Goal: Obtain resource: Obtain resource

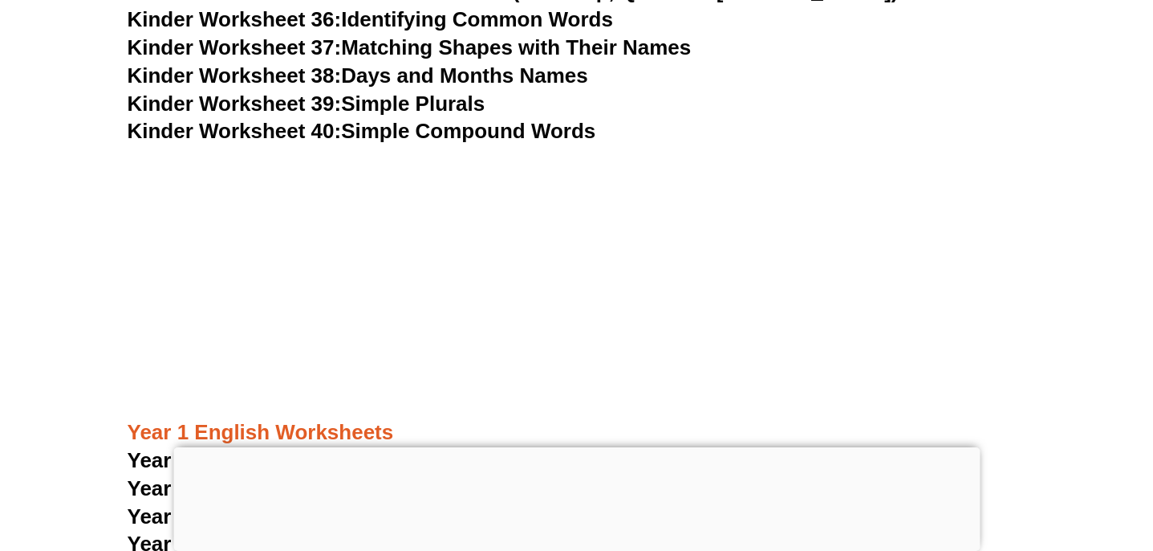
scroll to position [1628, 0]
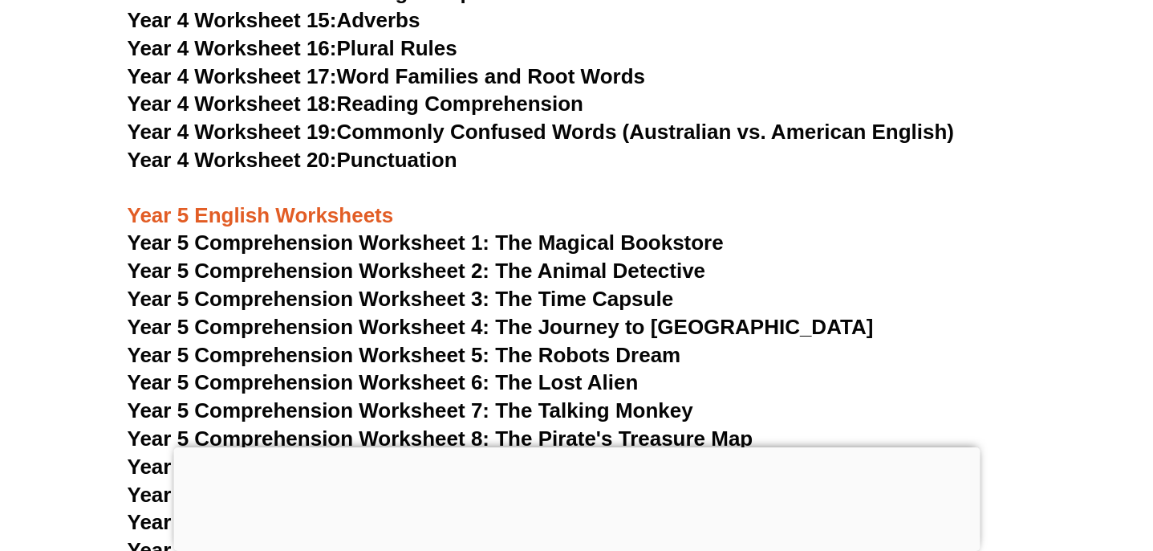
scroll to position [7419, 0]
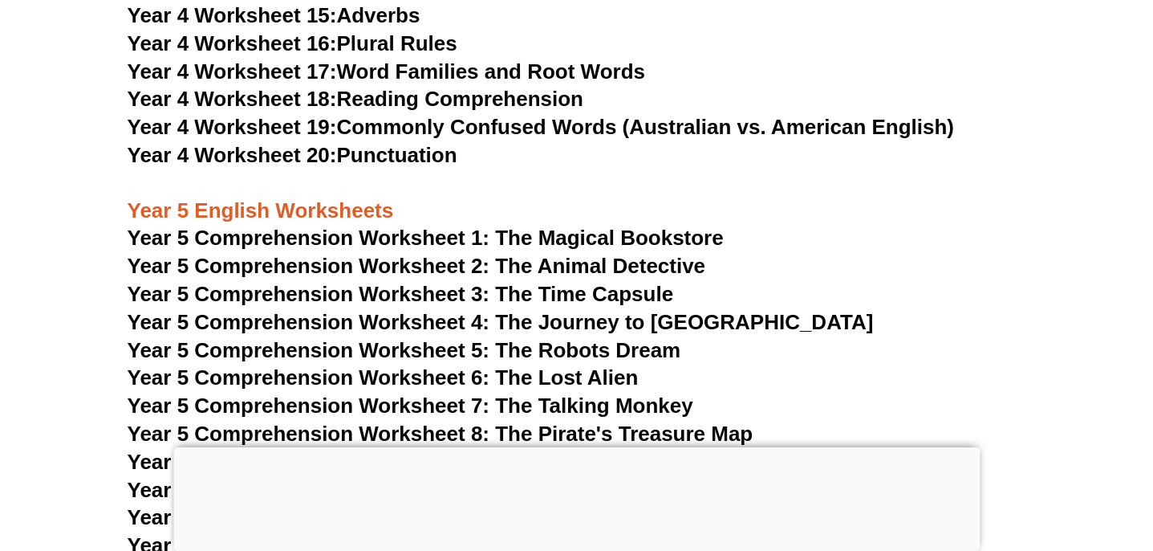
click at [320, 238] on span "Year 5 Comprehension Worksheet 1: The Magical Bookstore" at bounding box center [426, 238] width 596 height 24
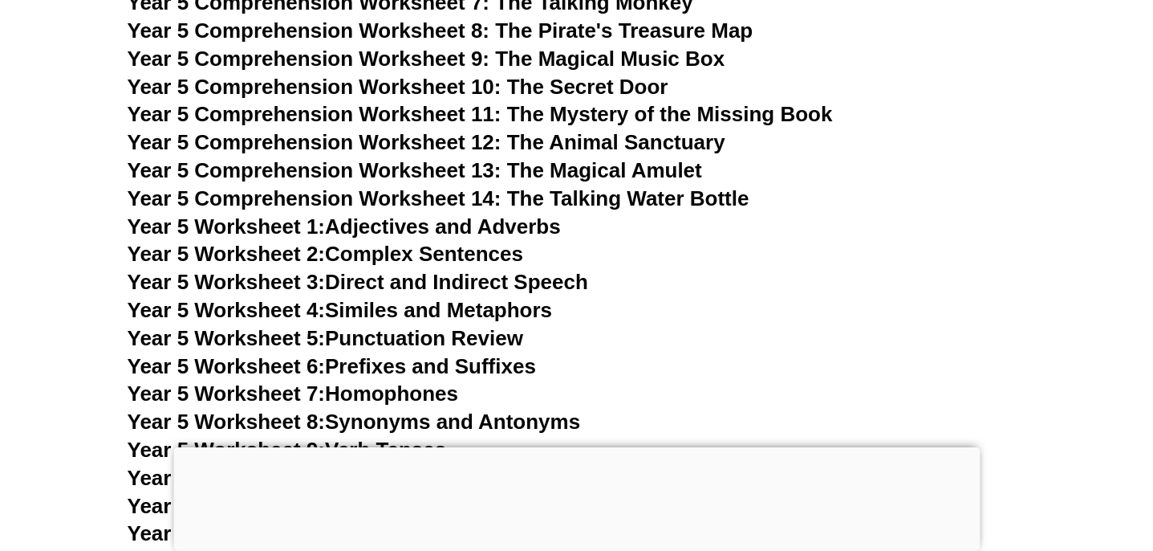
scroll to position [7823, 0]
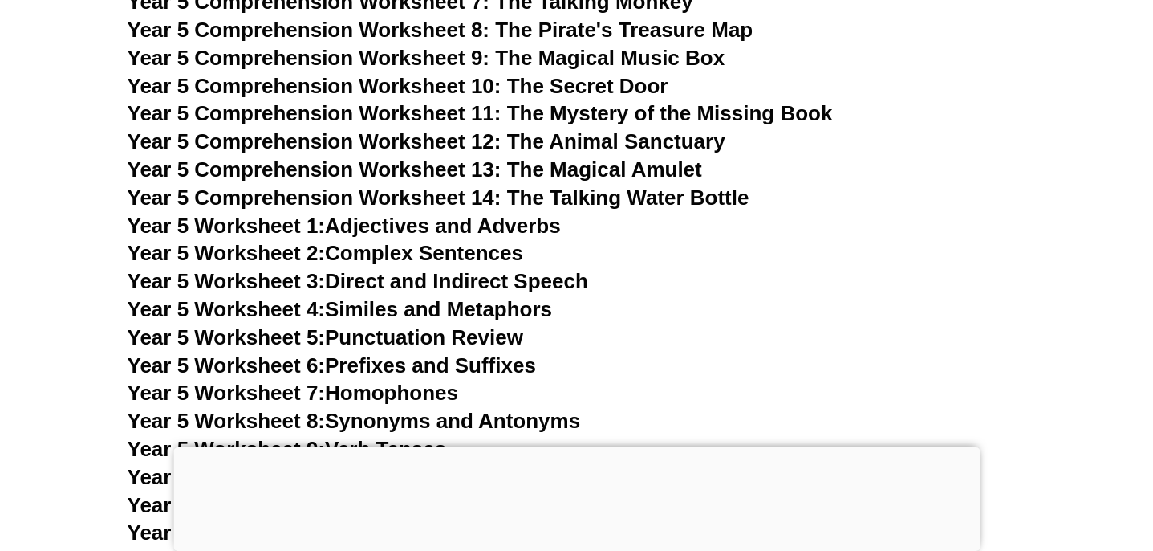
click at [372, 255] on link "Year 5 Worksheet 2: Complex Sentences" at bounding box center [326, 253] width 396 height 24
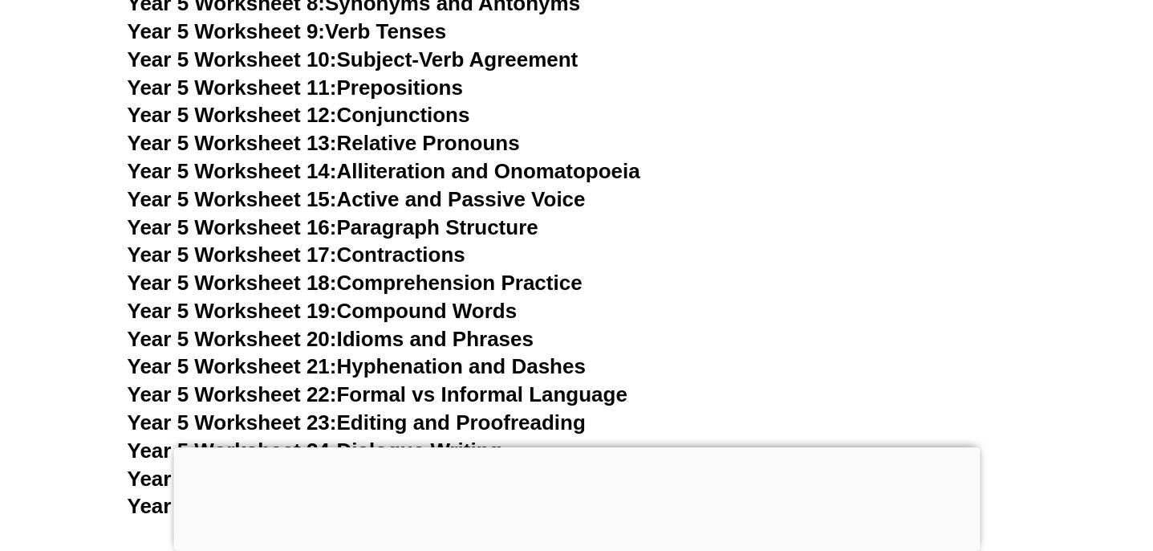
scroll to position [8244, 0]
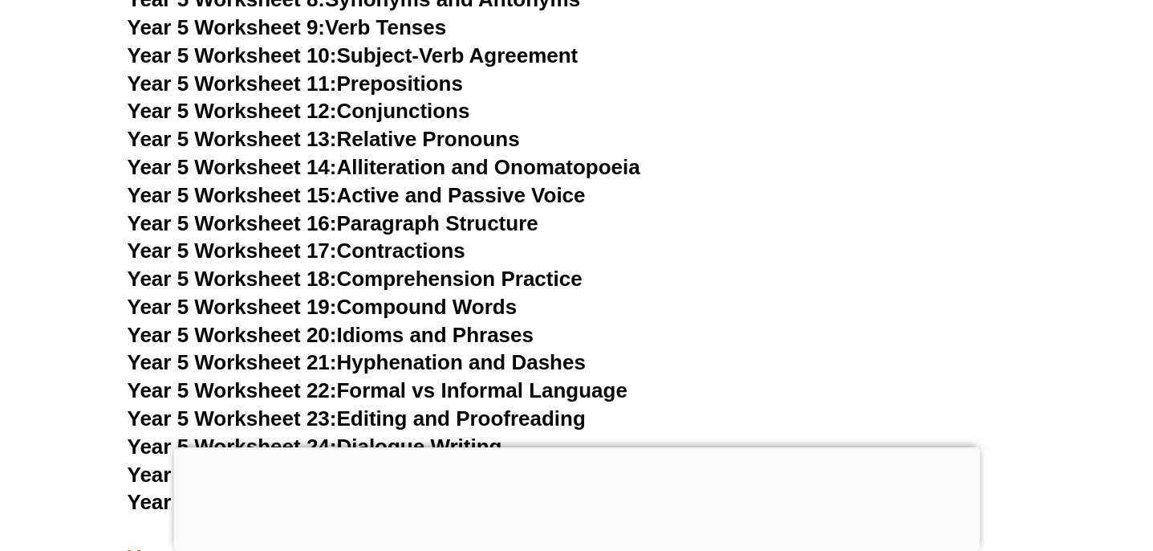
click at [420, 309] on link "Year 5 Worksheet 19: Compound Words" at bounding box center [323, 307] width 390 height 24
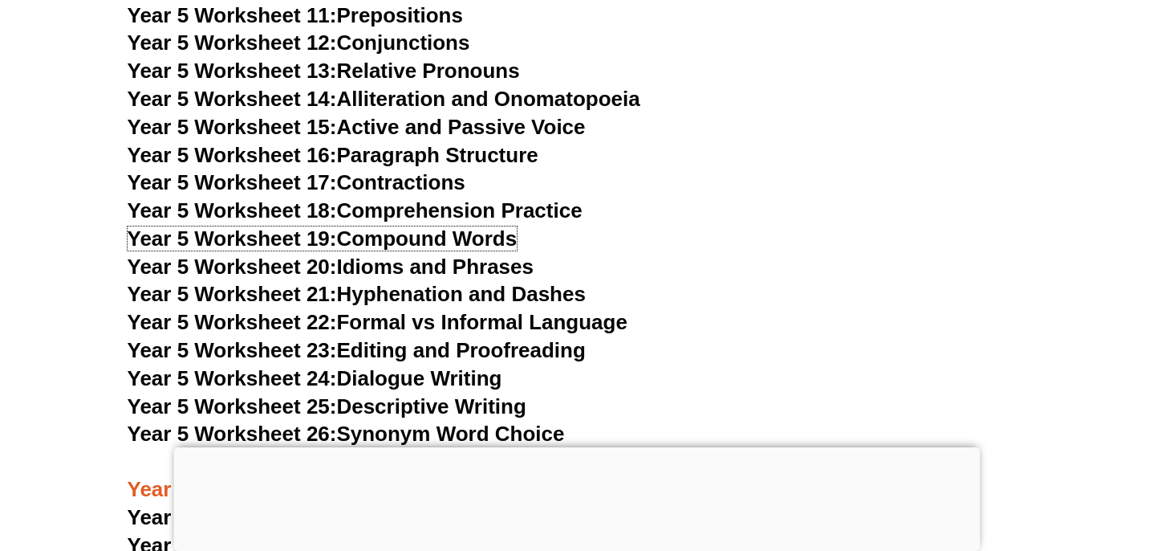
scroll to position [8320, 0]
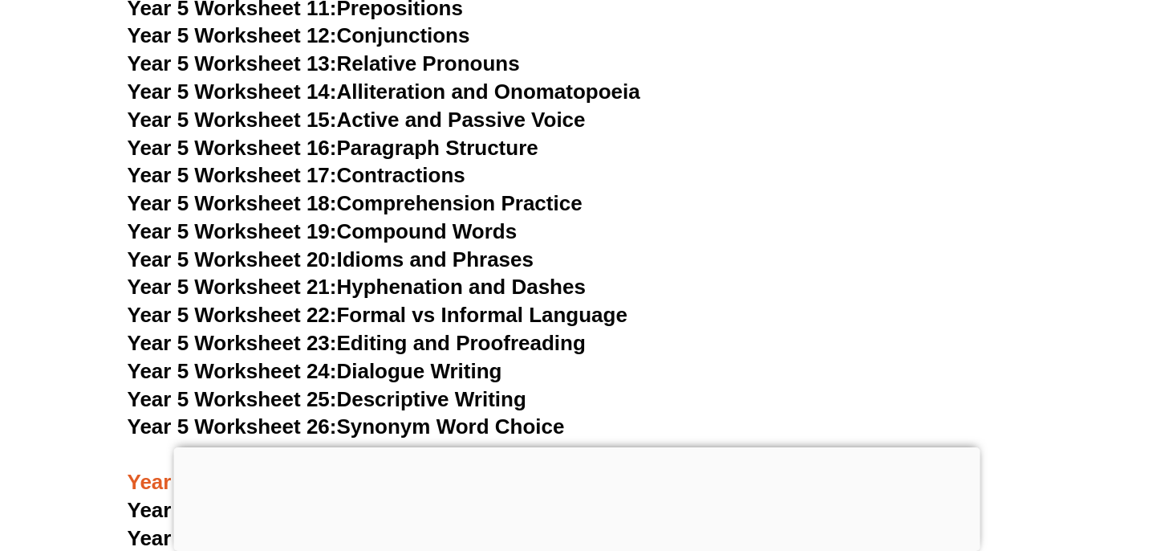
click at [396, 347] on link "Year 5 Worksheet 23: Editing and Proofreading" at bounding box center [357, 343] width 458 height 24
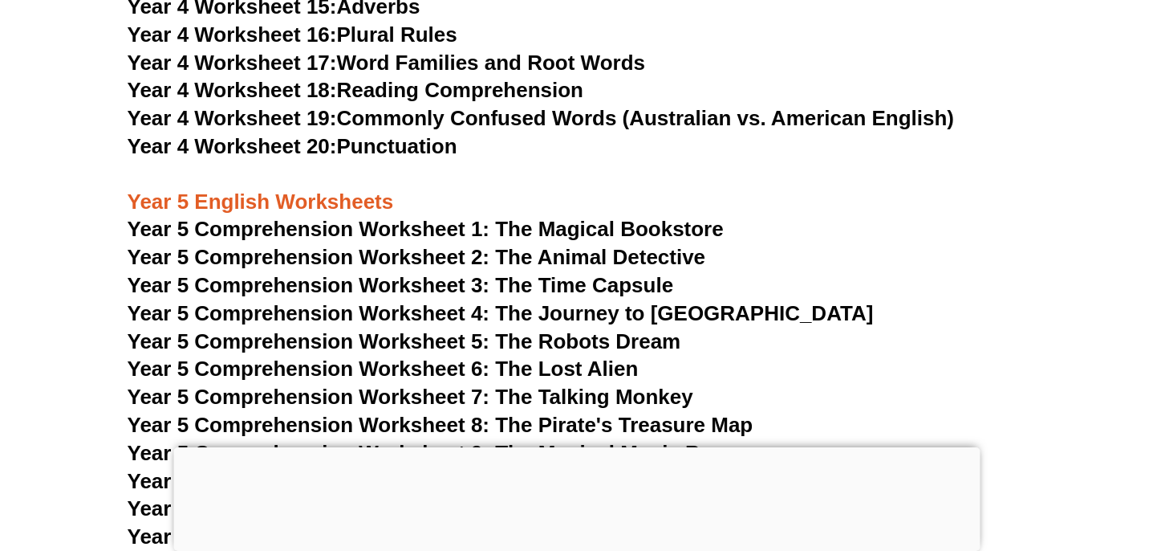
scroll to position [7419, 0]
